Goal: Information Seeking & Learning: Learn about a topic

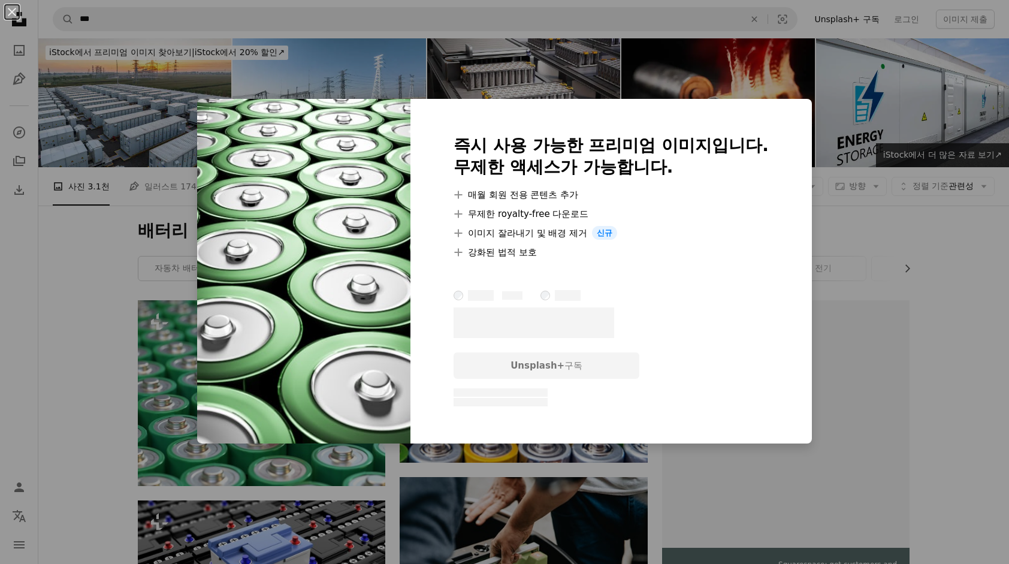
scroll to position [899, 0]
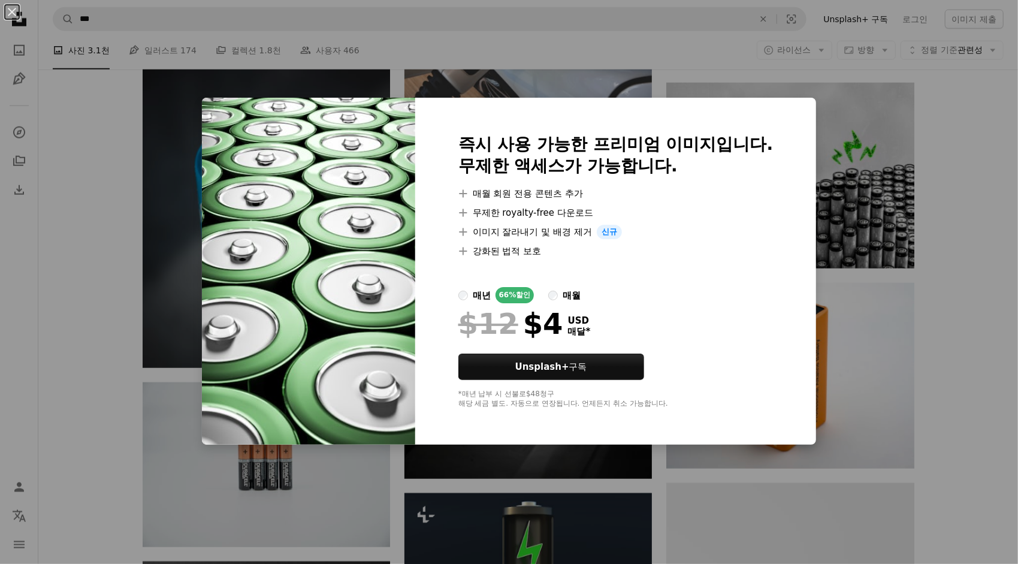
click at [563, 292] on div "매월" at bounding box center [572, 295] width 18 height 14
click at [932, 101] on div "An X shape 즉시 사용 가능한 프리미엄 이미지입니다. 무제한 액세스가 가능합니다. A plus sign 매월 회원 전용 콘텐츠 추가 A…" at bounding box center [509, 282] width 1018 height 564
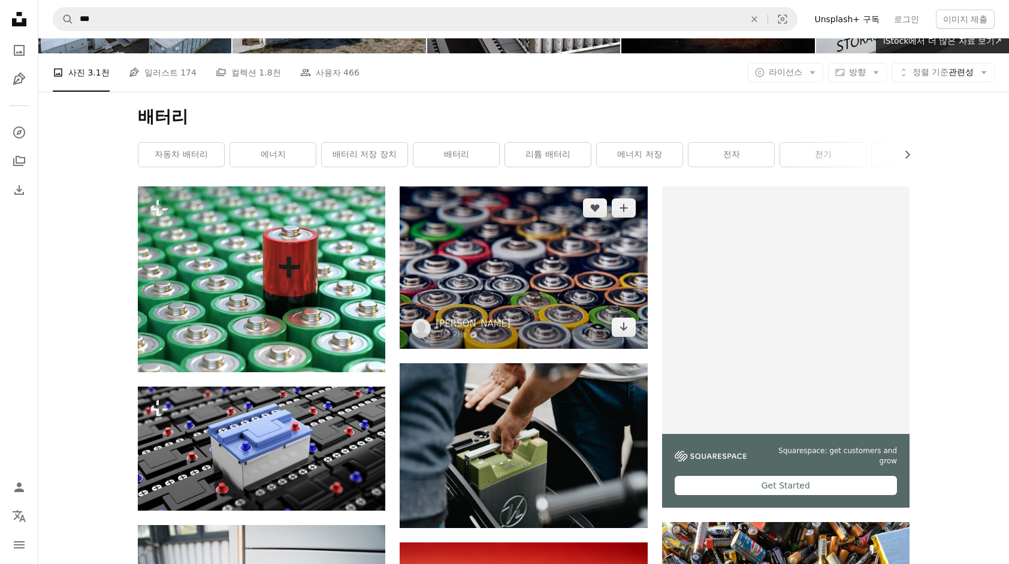
scroll to position [96, 0]
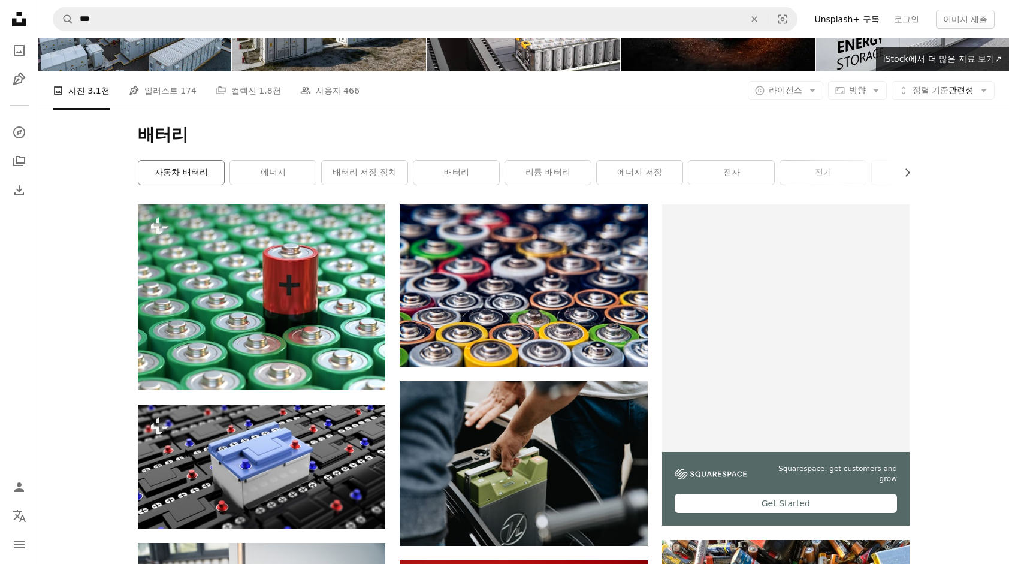
click at [166, 169] on link "자동차 배터리" at bounding box center [181, 173] width 86 height 24
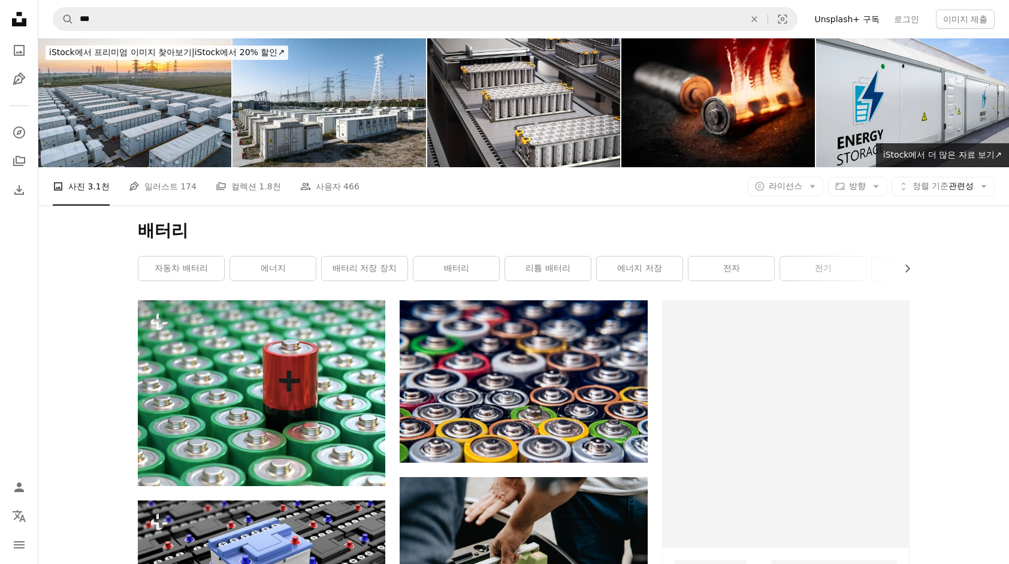
scroll to position [96, 0]
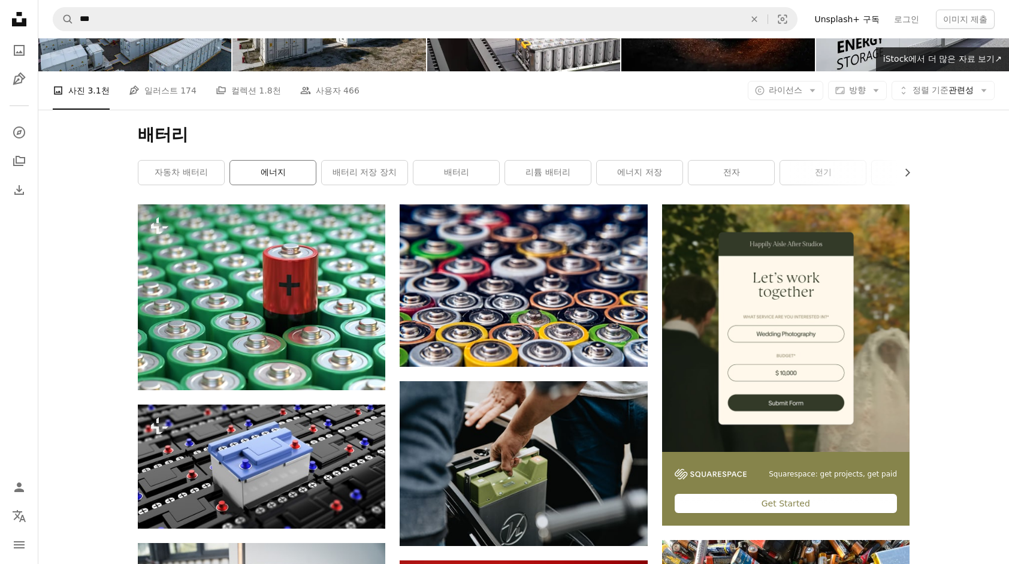
click at [290, 174] on link "에너지" at bounding box center [273, 173] width 86 height 24
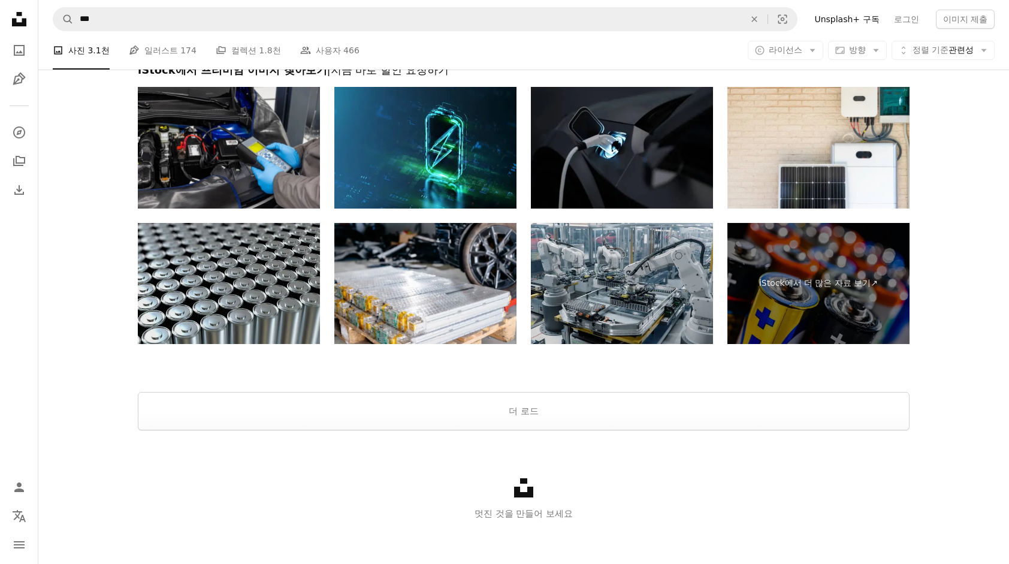
scroll to position [1893, 0]
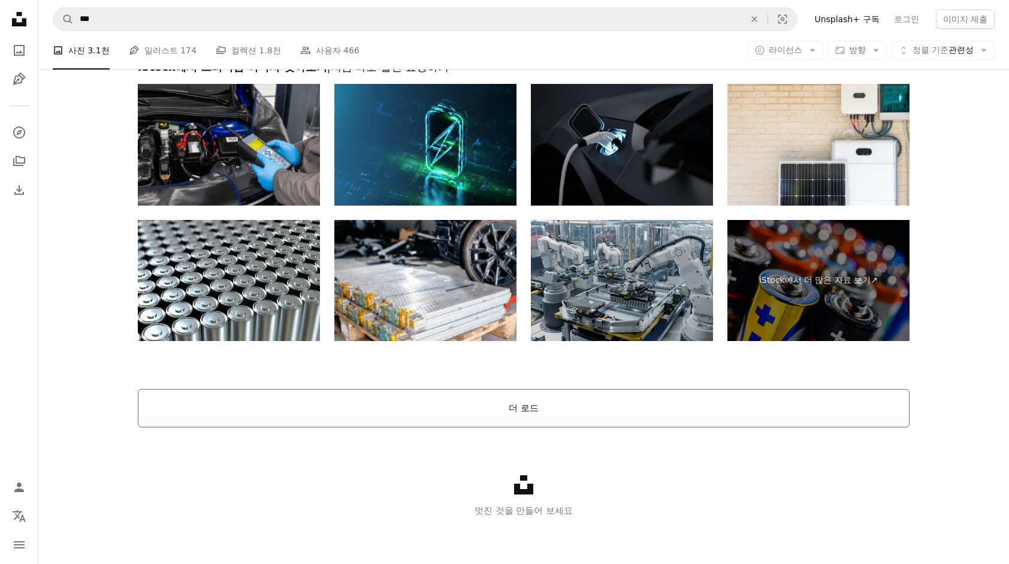
click at [563, 416] on button "더 로드" at bounding box center [524, 408] width 772 height 38
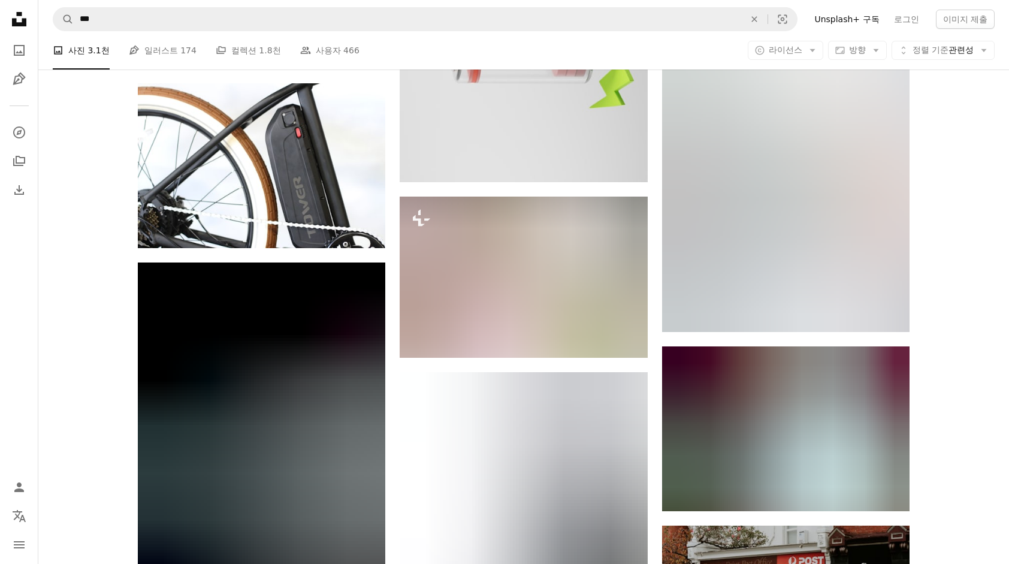
scroll to position [6326, 0]
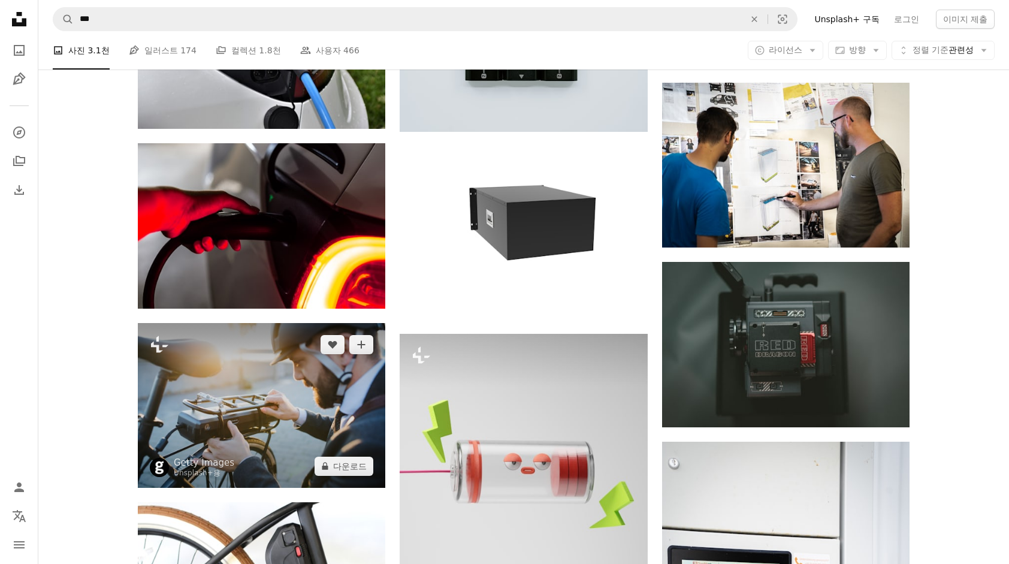
click at [329, 418] on img at bounding box center [261, 405] width 247 height 165
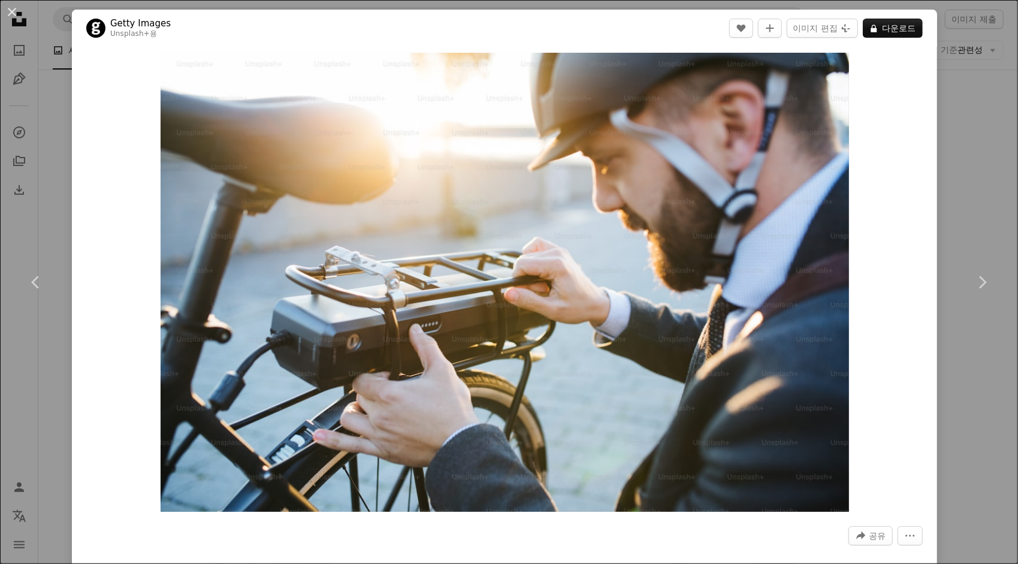
click at [944, 104] on div "An X shape Chevron left Chevron right Getty Images Unsplash+ 용 A heart A plus s…" at bounding box center [509, 282] width 1018 height 564
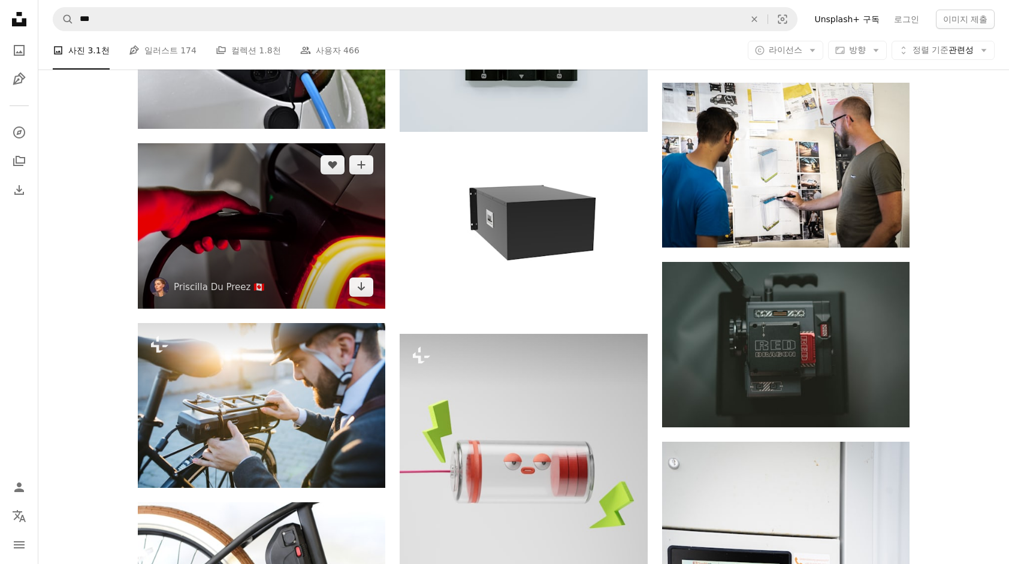
click at [268, 196] on img at bounding box center [261, 225] width 247 height 165
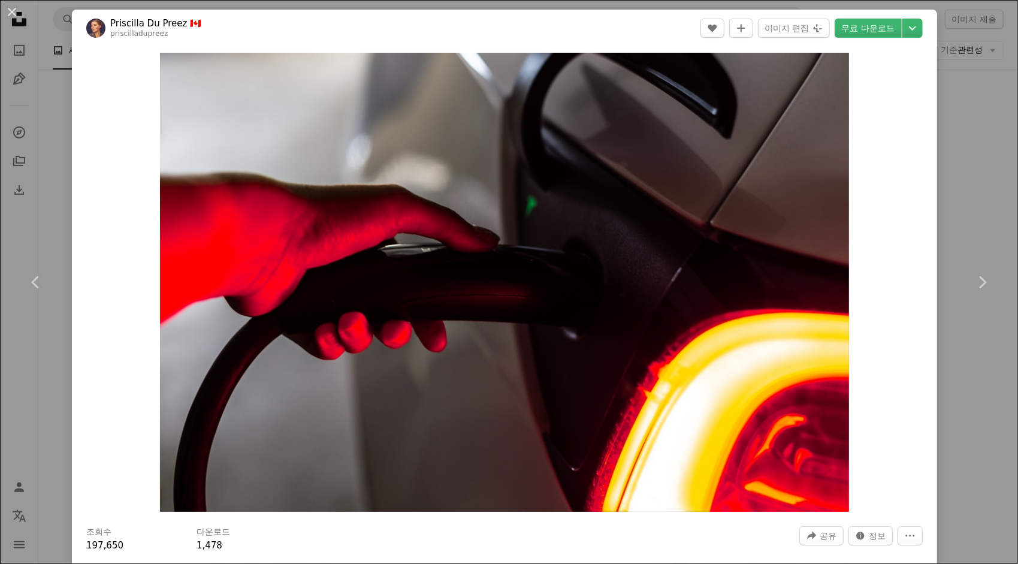
click at [954, 114] on div "An X shape Chevron left Chevron right [PERSON_NAME] Du Preez 🇨🇦 priscilladupree…" at bounding box center [509, 282] width 1018 height 564
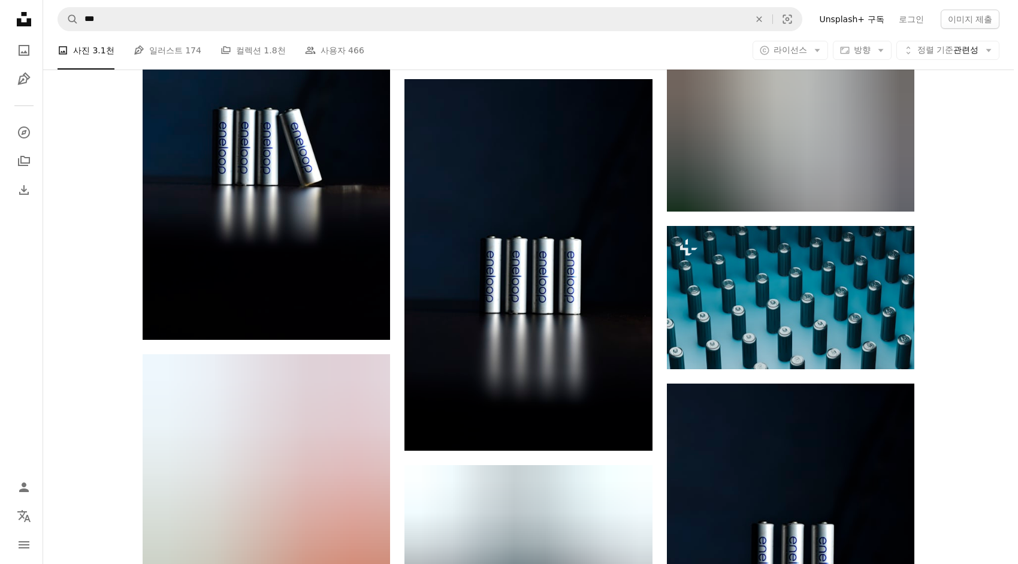
scroll to position [8183, 0]
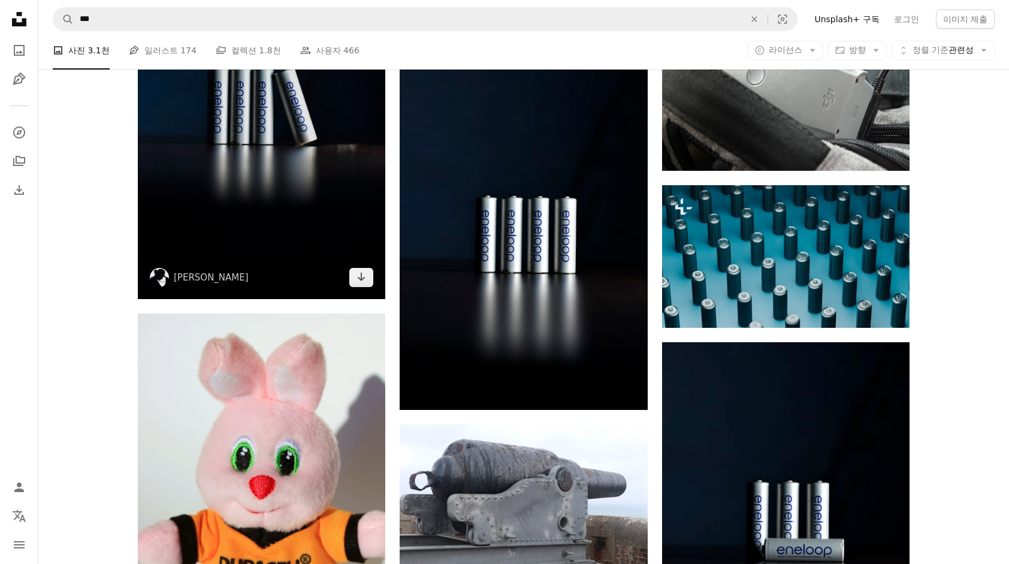
click at [334, 207] on img at bounding box center [261, 113] width 247 height 371
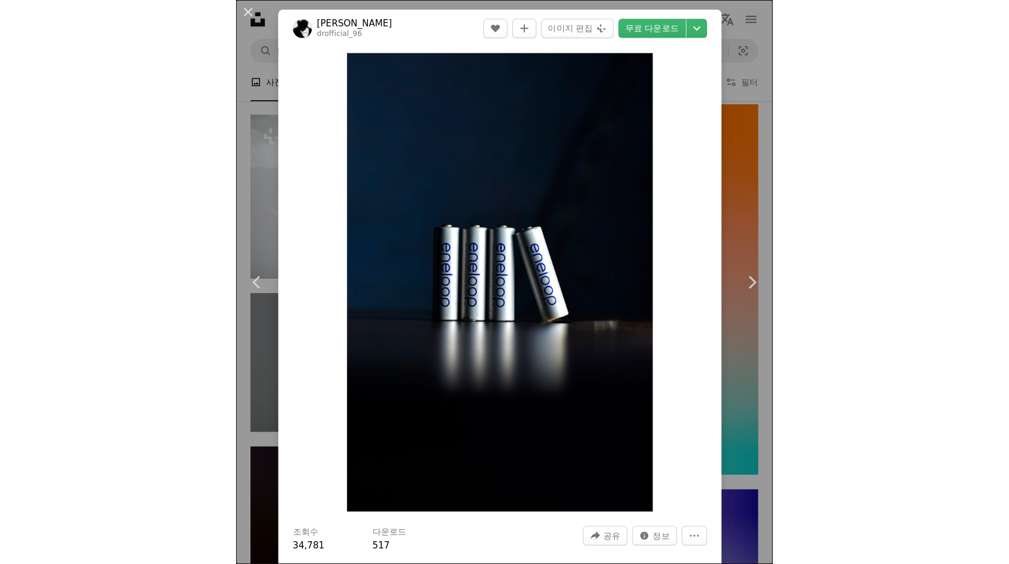
scroll to position [8183, 0]
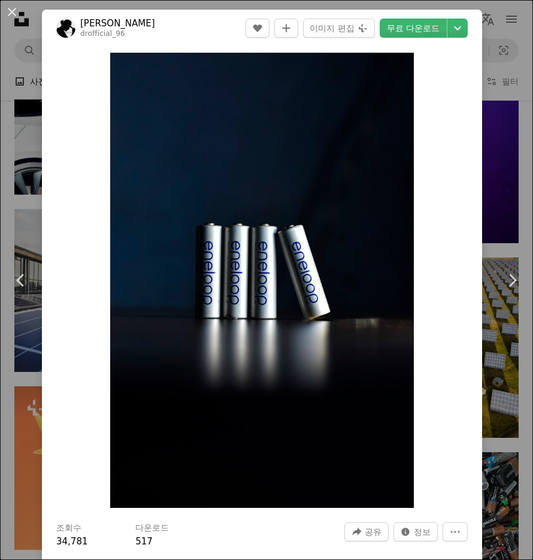
drag, startPoint x: 479, startPoint y: 20, endPoint x: 485, endPoint y: 6, distance: 15.0
click at [479, 20] on div "An X shape Chevron left Chevron right [PERSON_NAME] drofficial_96 A heart A plu…" at bounding box center [266, 280] width 533 height 560
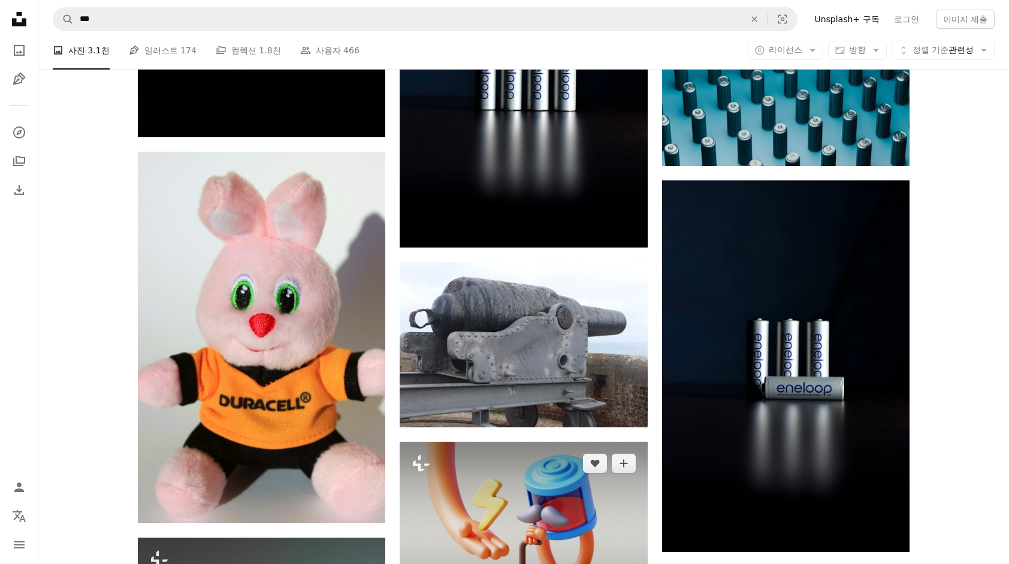
scroll to position [8482, 0]
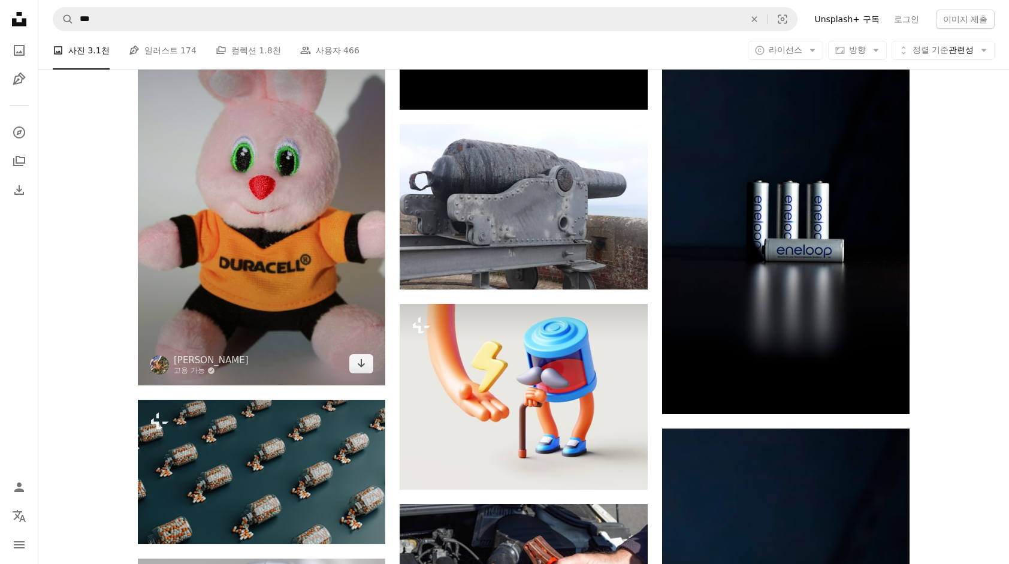
click at [346, 296] on img at bounding box center [261, 199] width 247 height 371
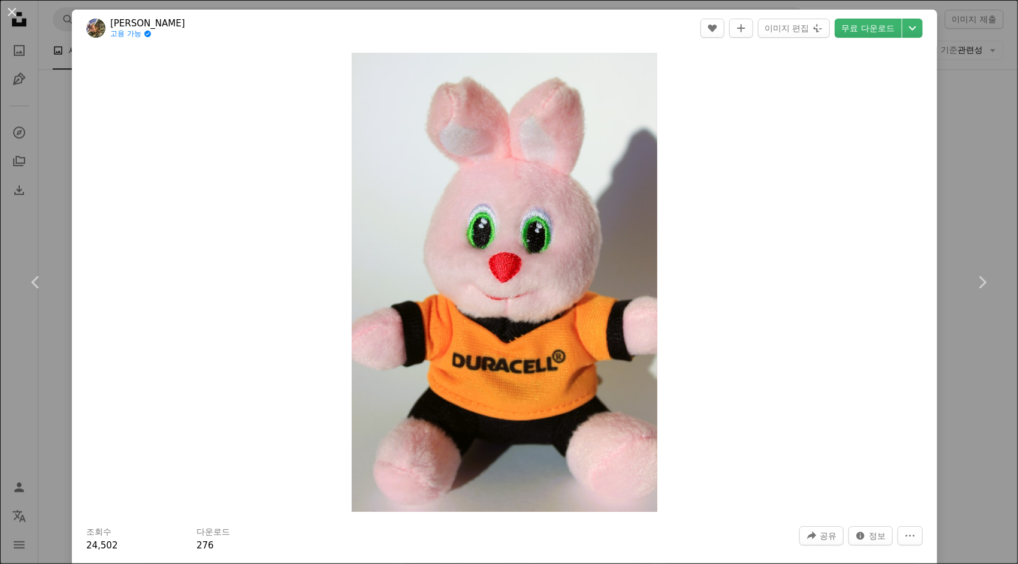
click at [973, 93] on div "An X shape Chevron left Chevron right Kateryna Kamenieva 고용 가능 A checkmark insi…" at bounding box center [509, 282] width 1018 height 564
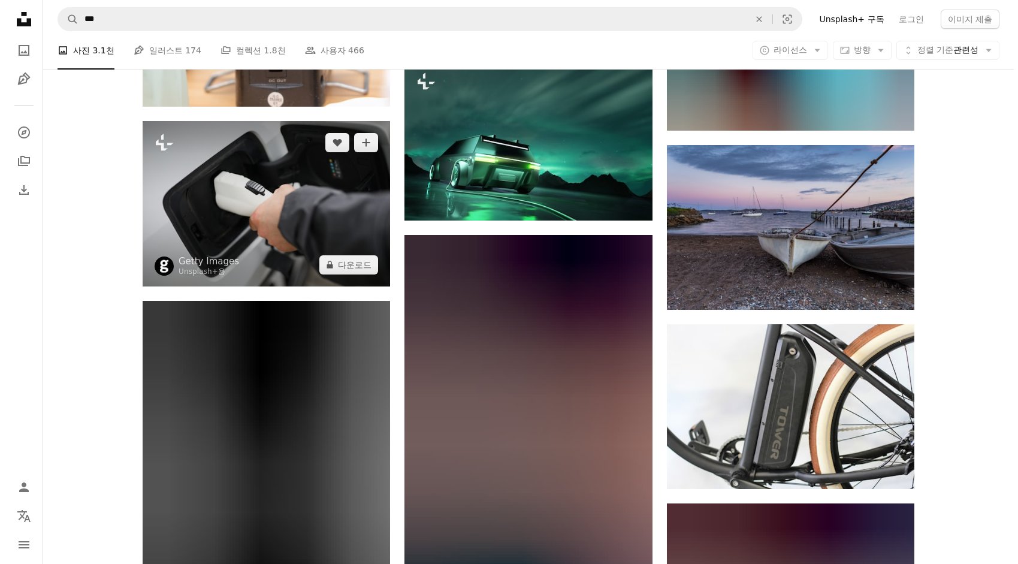
scroll to position [9381, 0]
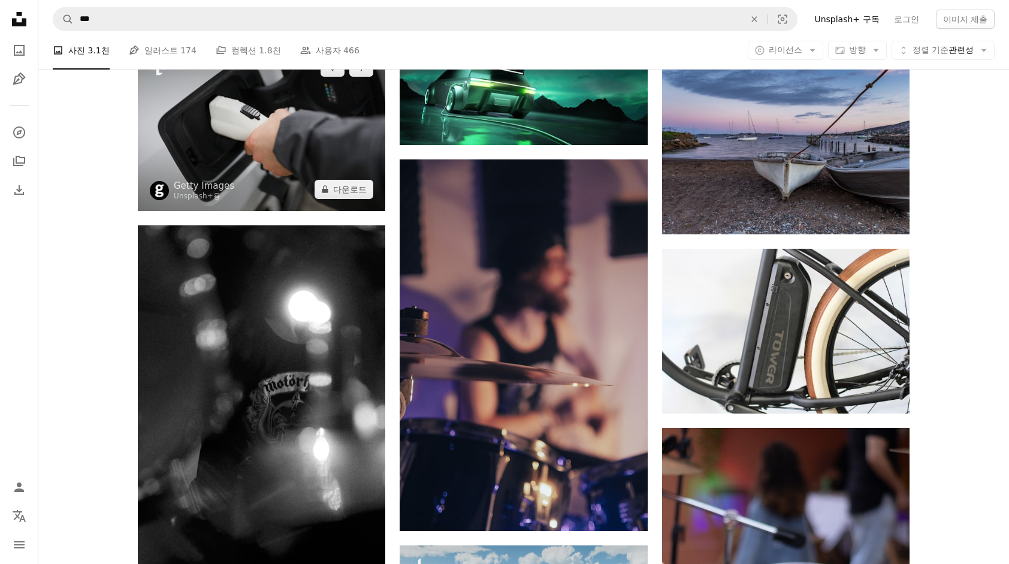
click at [303, 165] on img at bounding box center [261, 128] width 247 height 165
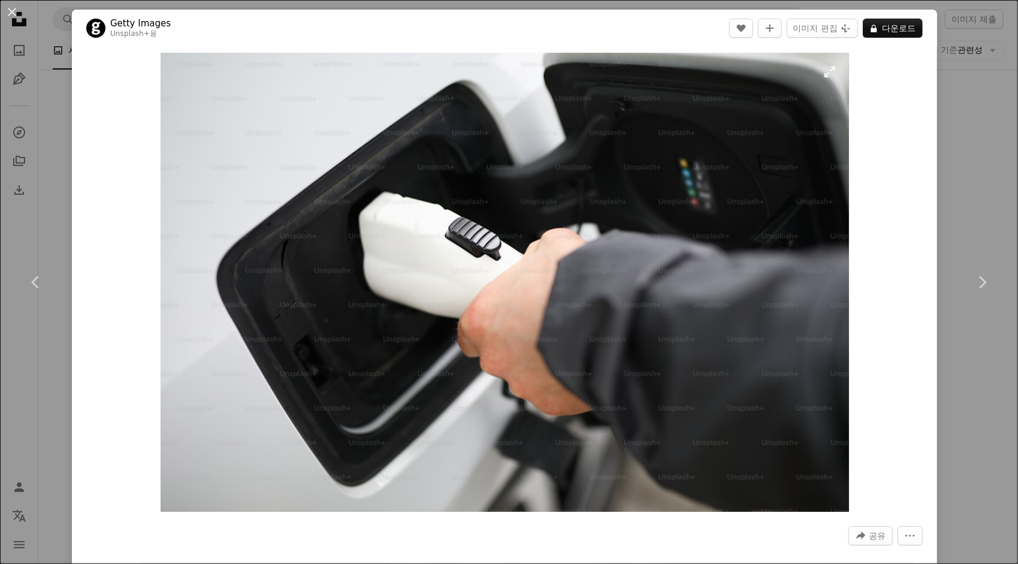
click at [825, 75] on img "이 이미지 확대" at bounding box center [505, 282] width 688 height 459
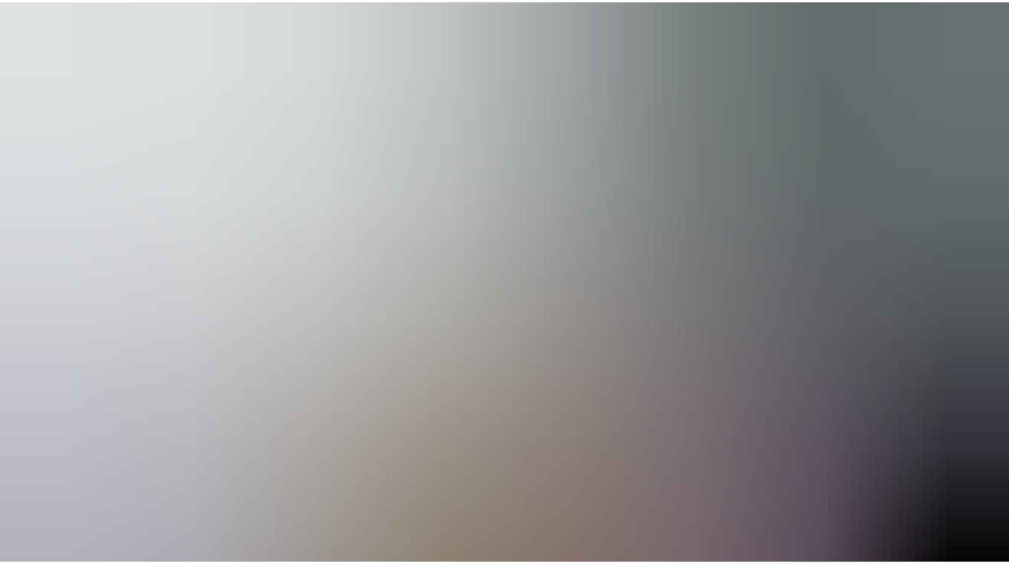
scroll to position [52, 0]
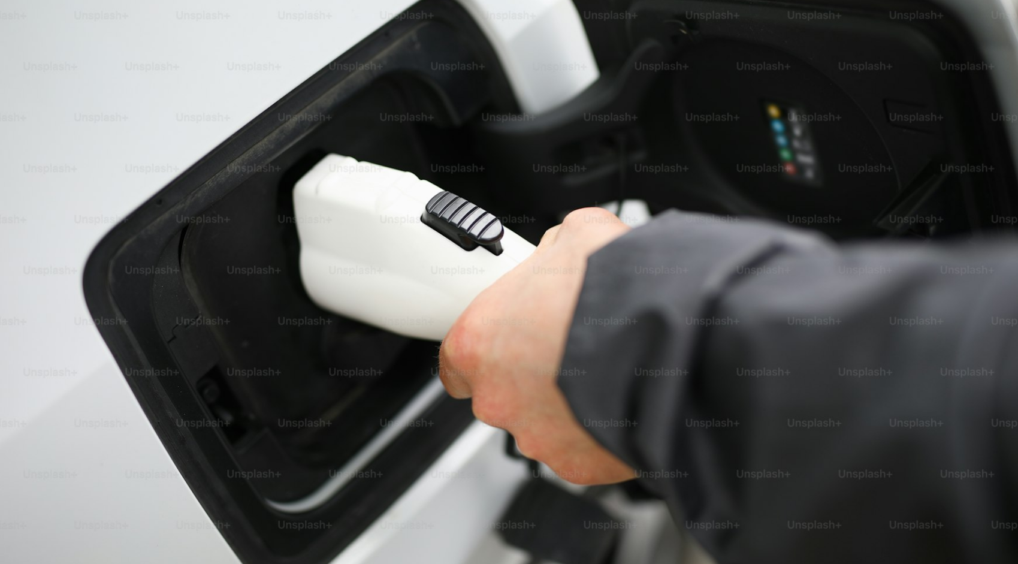
click at [984, 20] on img "이 이미지 축소" at bounding box center [508, 287] width 1019 height 679
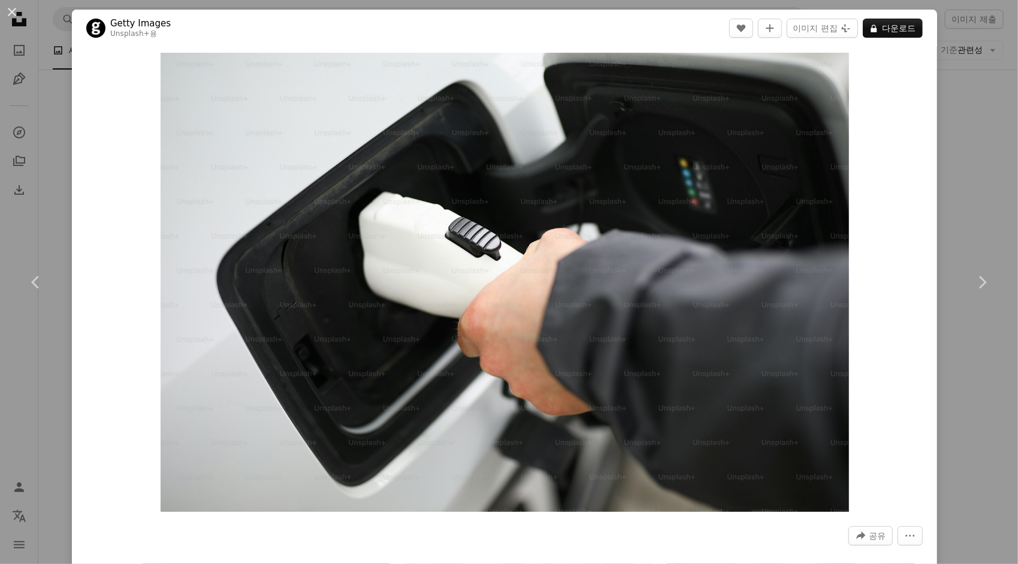
click at [981, 117] on div "An X shape Chevron left Chevron right Getty Images Unsplash+ 용 A heart A plus s…" at bounding box center [509, 282] width 1018 height 564
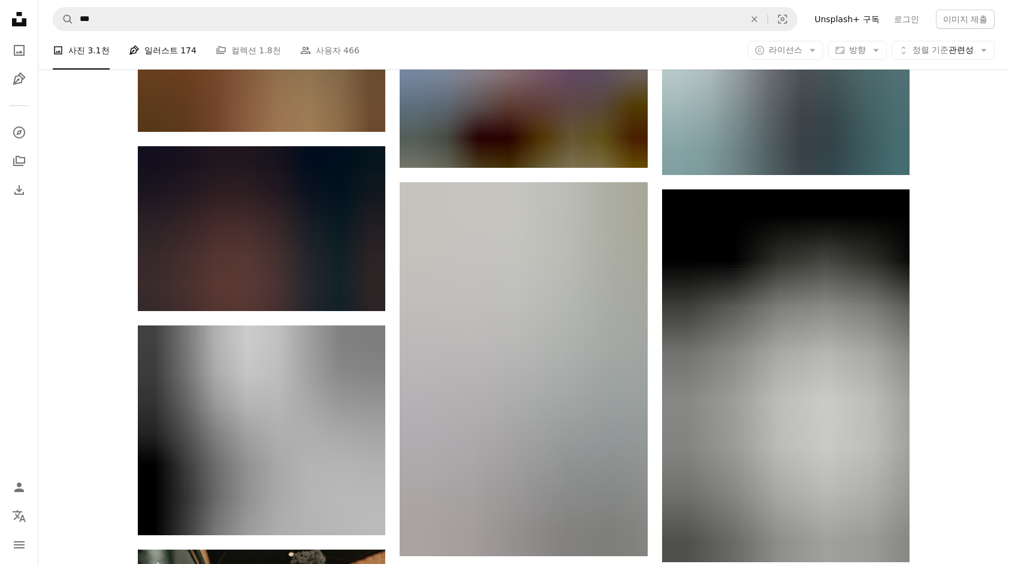
scroll to position [26813, 0]
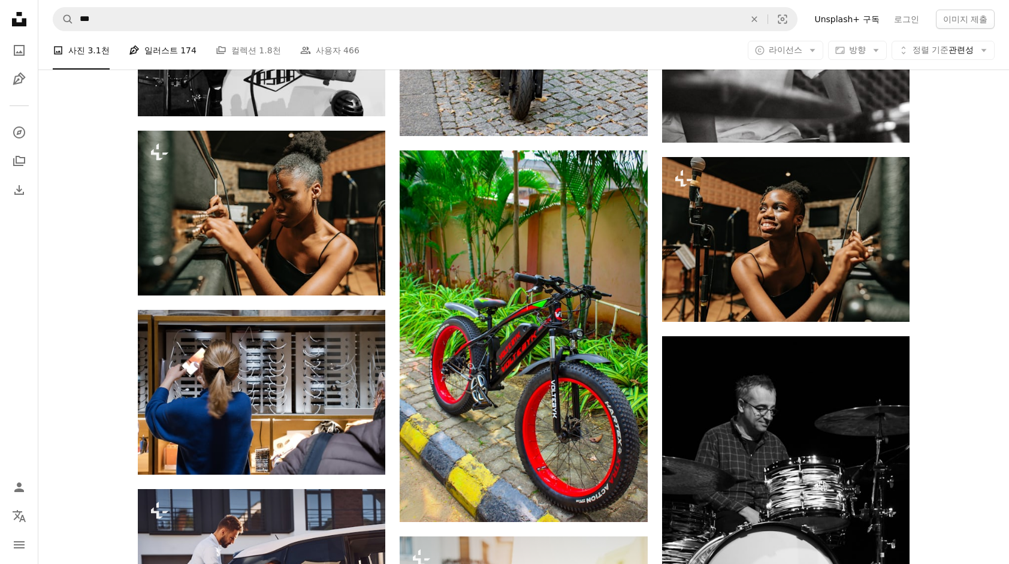
click at [138, 48] on link "Pen Tool 일러스트 174" at bounding box center [163, 50] width 68 height 38
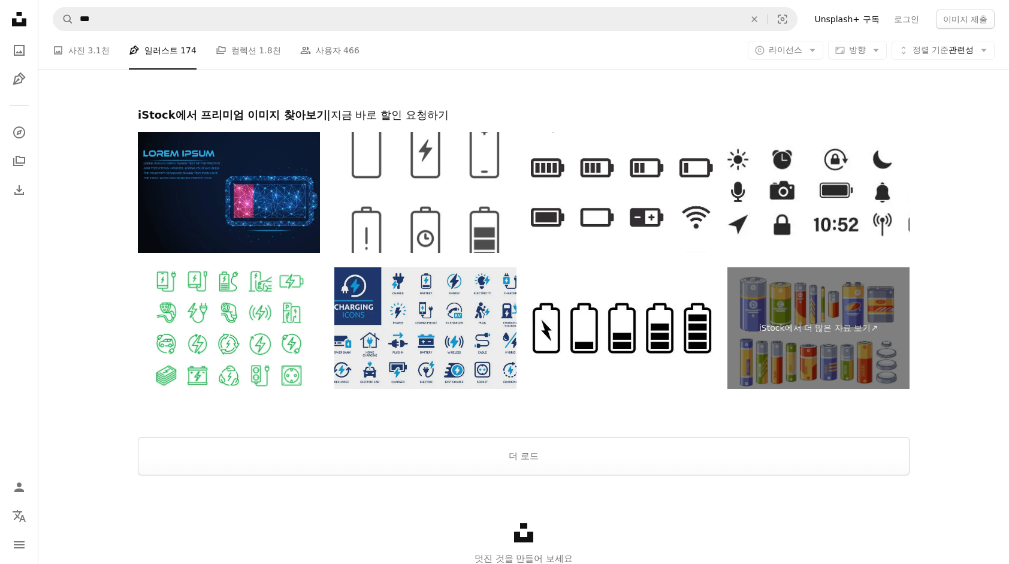
scroll to position [2458, 0]
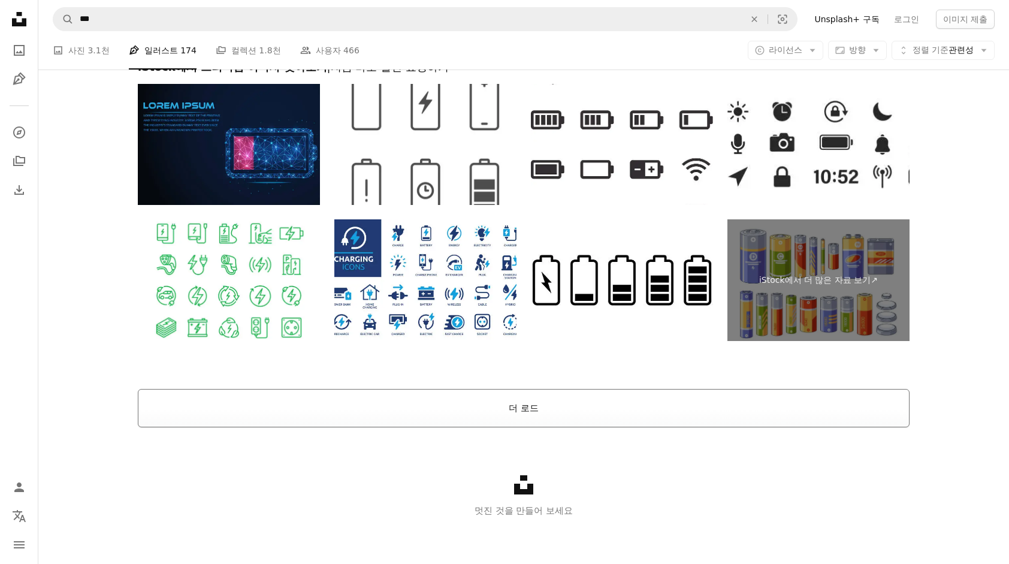
click at [509, 407] on button "더 로드" at bounding box center [524, 408] width 772 height 38
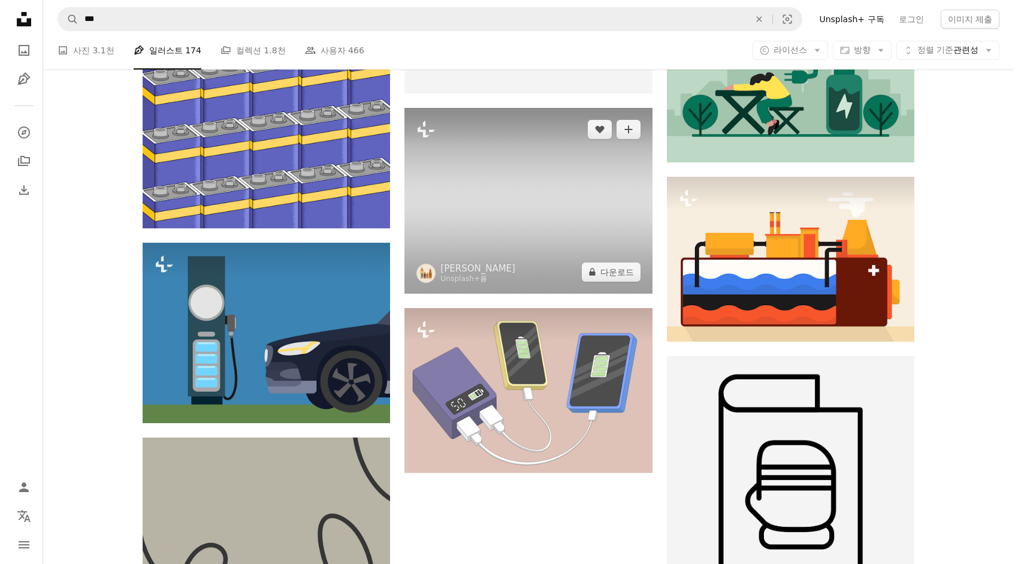
scroll to position [6532, 0]
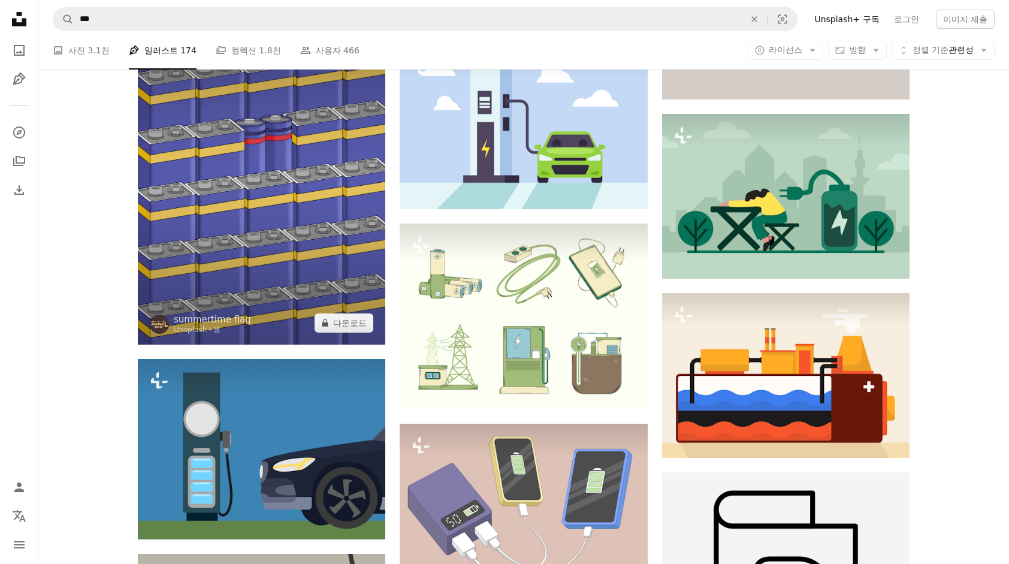
click at [262, 247] on img at bounding box center [261, 179] width 247 height 330
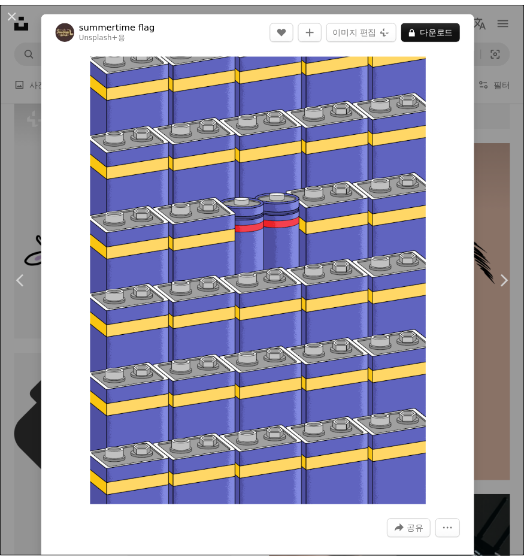
scroll to position [6532, 0]
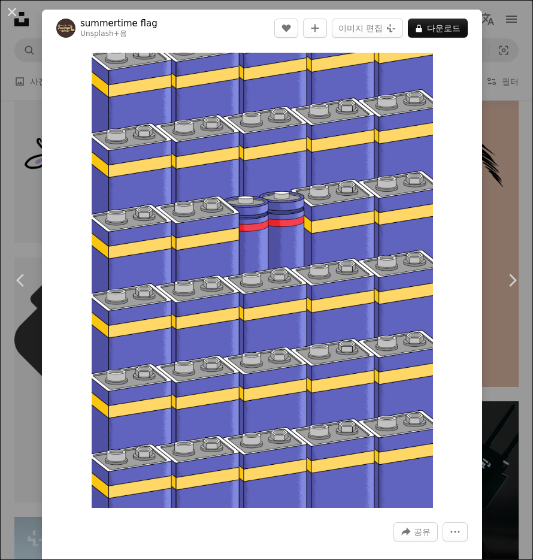
click at [476, 52] on div "An X shape Chevron left Chevron right summertime flag Unsplash+ 용 A heart A plu…" at bounding box center [266, 280] width 533 height 560
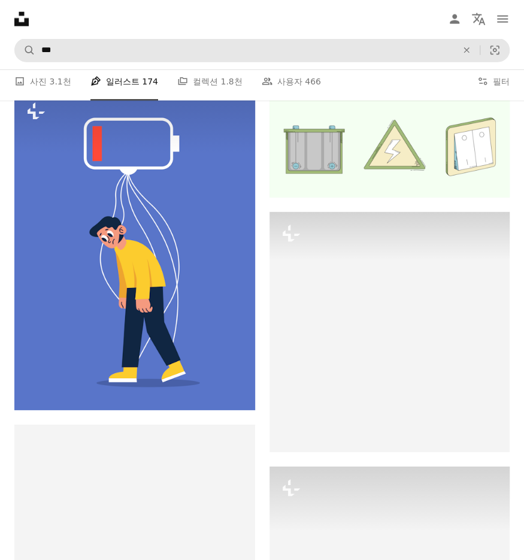
scroll to position [7311, 0]
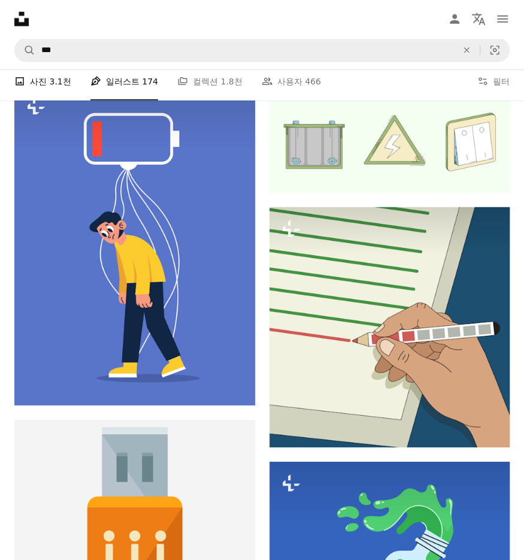
click at [35, 73] on link "A photo 사진 3.1천" at bounding box center [42, 81] width 57 height 38
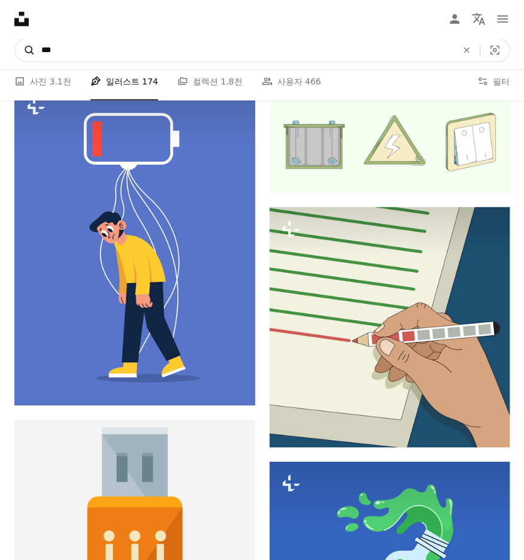
drag, startPoint x: 93, startPoint y: 49, endPoint x: 23, endPoint y: 49, distance: 70.1
click at [29, 49] on form "A magnifying glass *** An X shape Visual search" at bounding box center [261, 50] width 495 height 24
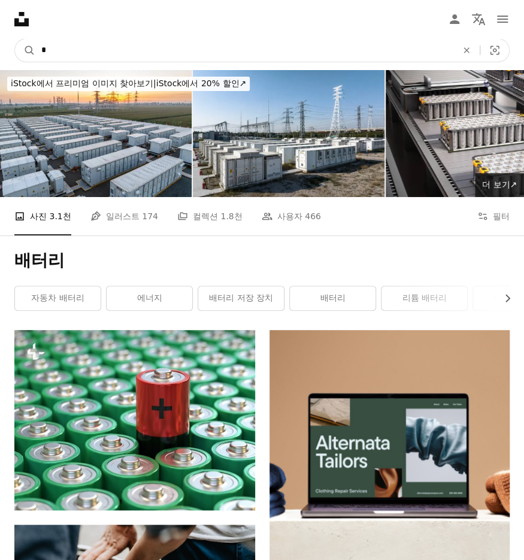
type input "*"
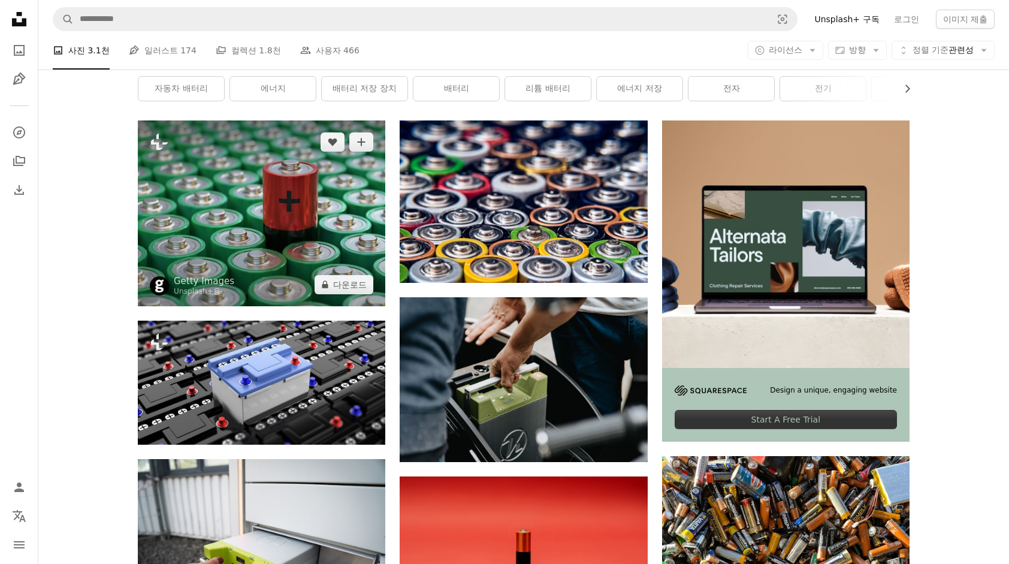
scroll to position [359, 0]
